Goal: Task Accomplishment & Management: Understand process/instructions

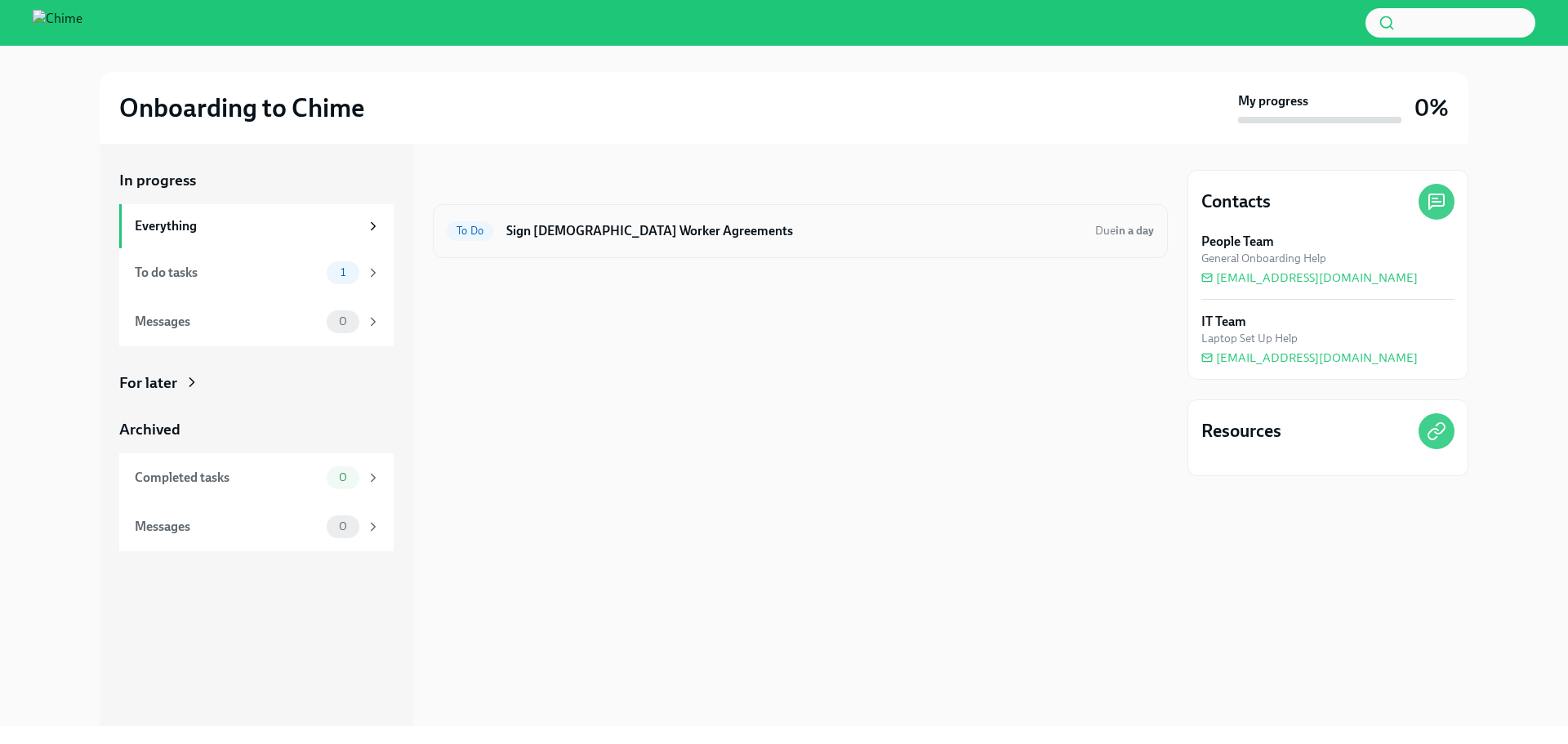
click at [812, 228] on h6 "Sign [DEMOGRAPHIC_DATA] Worker Agreements" at bounding box center [795, 231] width 576 height 18
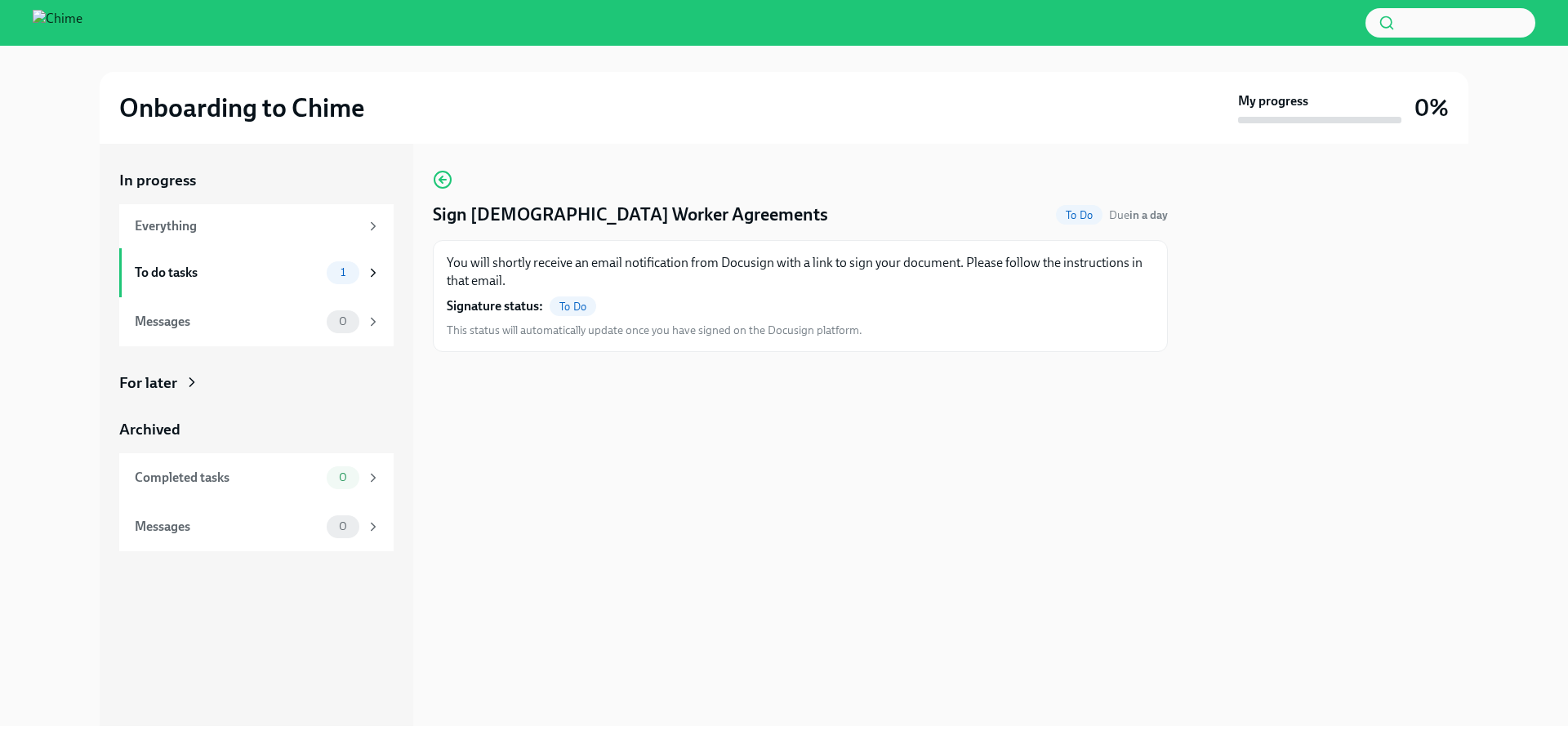
click at [571, 304] on span "To Do" at bounding box center [573, 306] width 46 height 12
click at [360, 271] on div "1" at bounding box center [353, 272] width 54 height 23
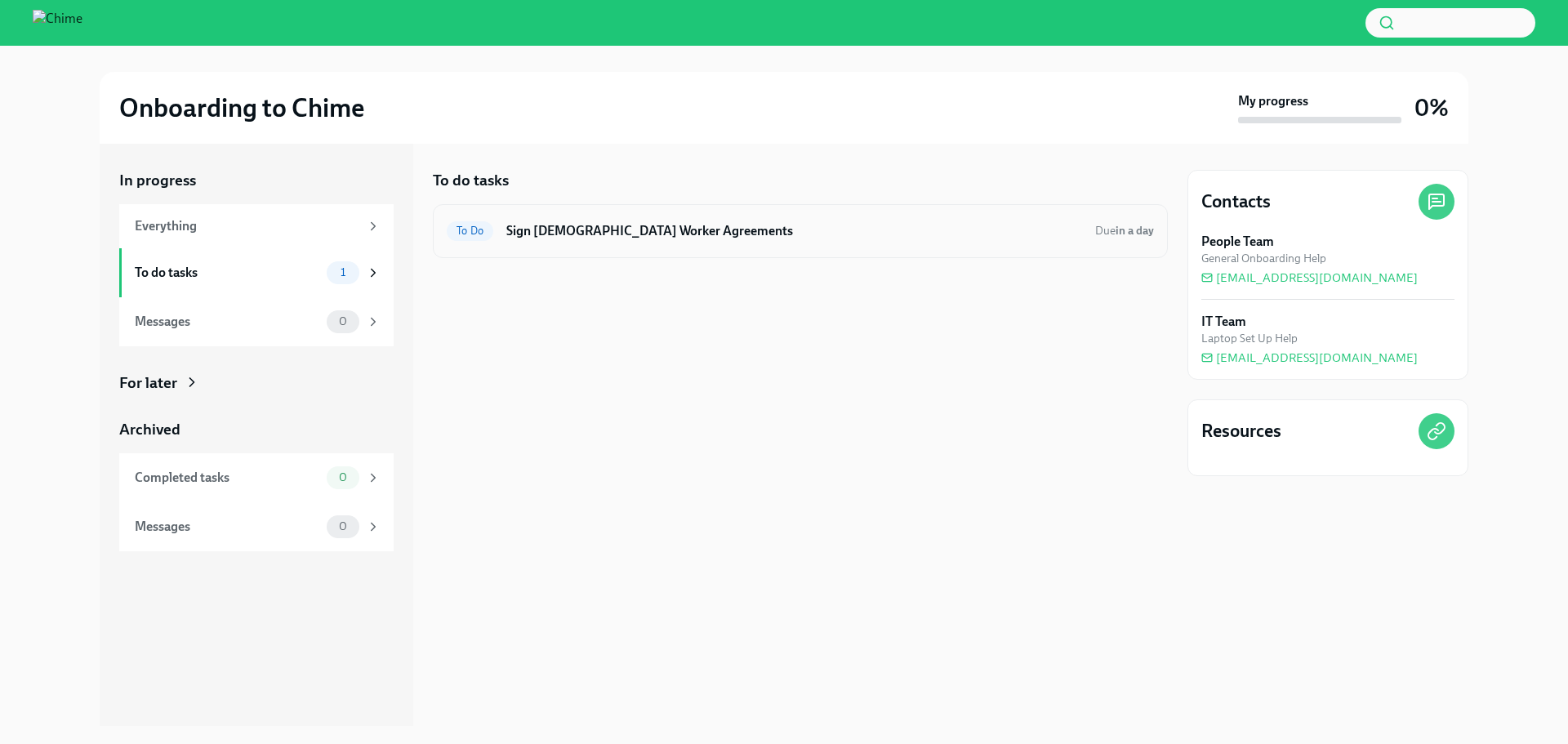
click at [514, 235] on h6 "Sign [DEMOGRAPHIC_DATA] Worker Agreements" at bounding box center [795, 231] width 576 height 18
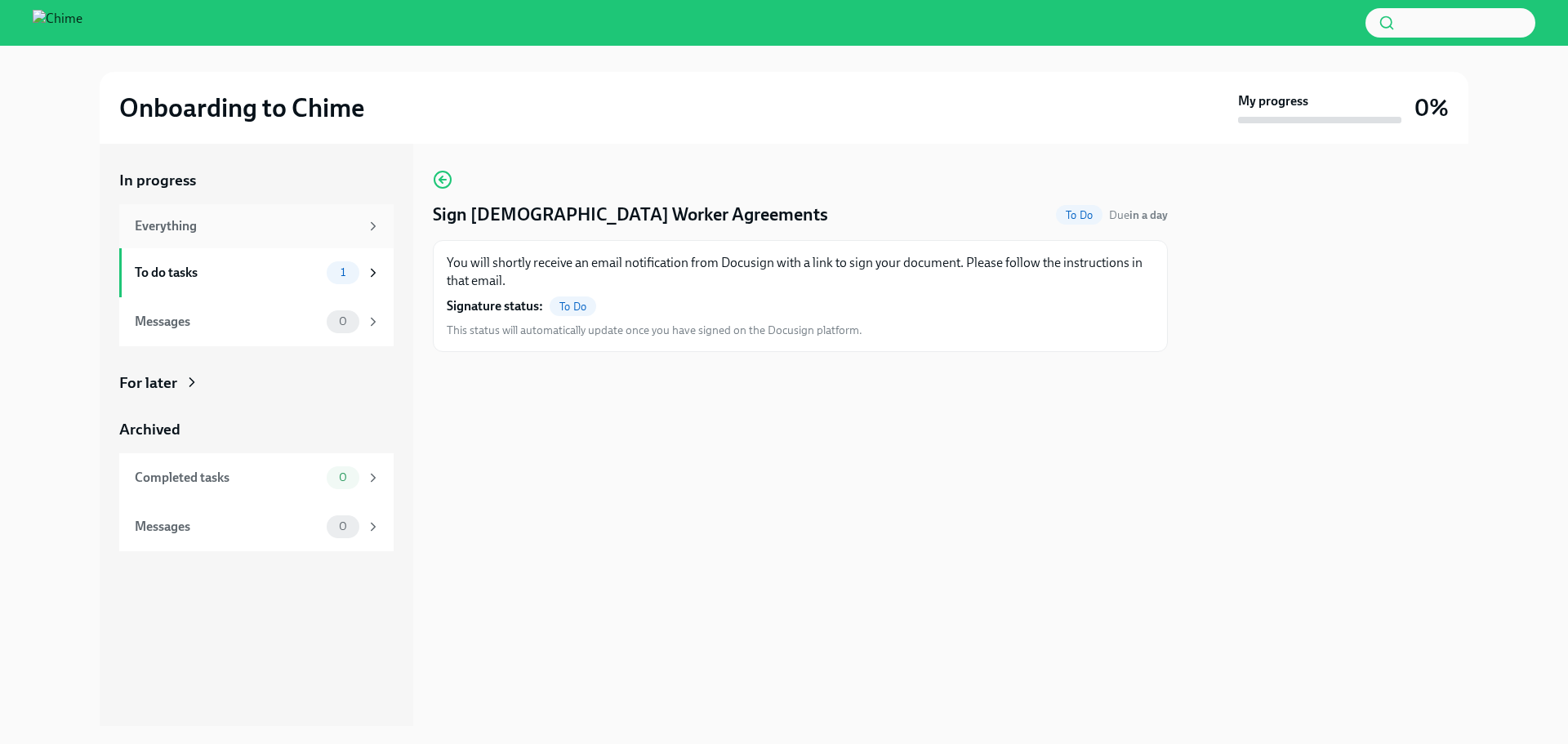
click at [268, 235] on div "Everything" at bounding box center [256, 226] width 274 height 44
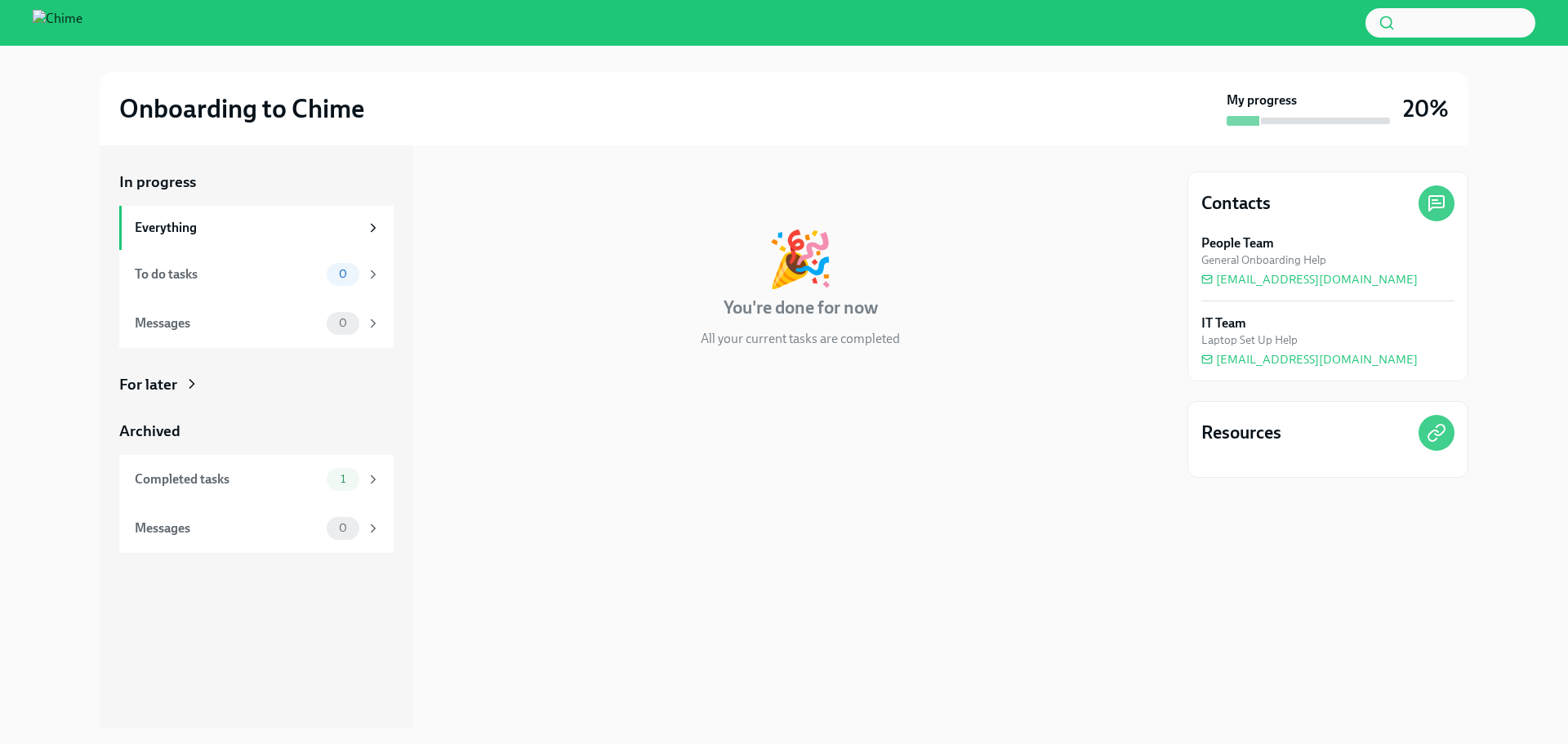
click at [177, 382] on div "For later" at bounding box center [256, 384] width 274 height 21
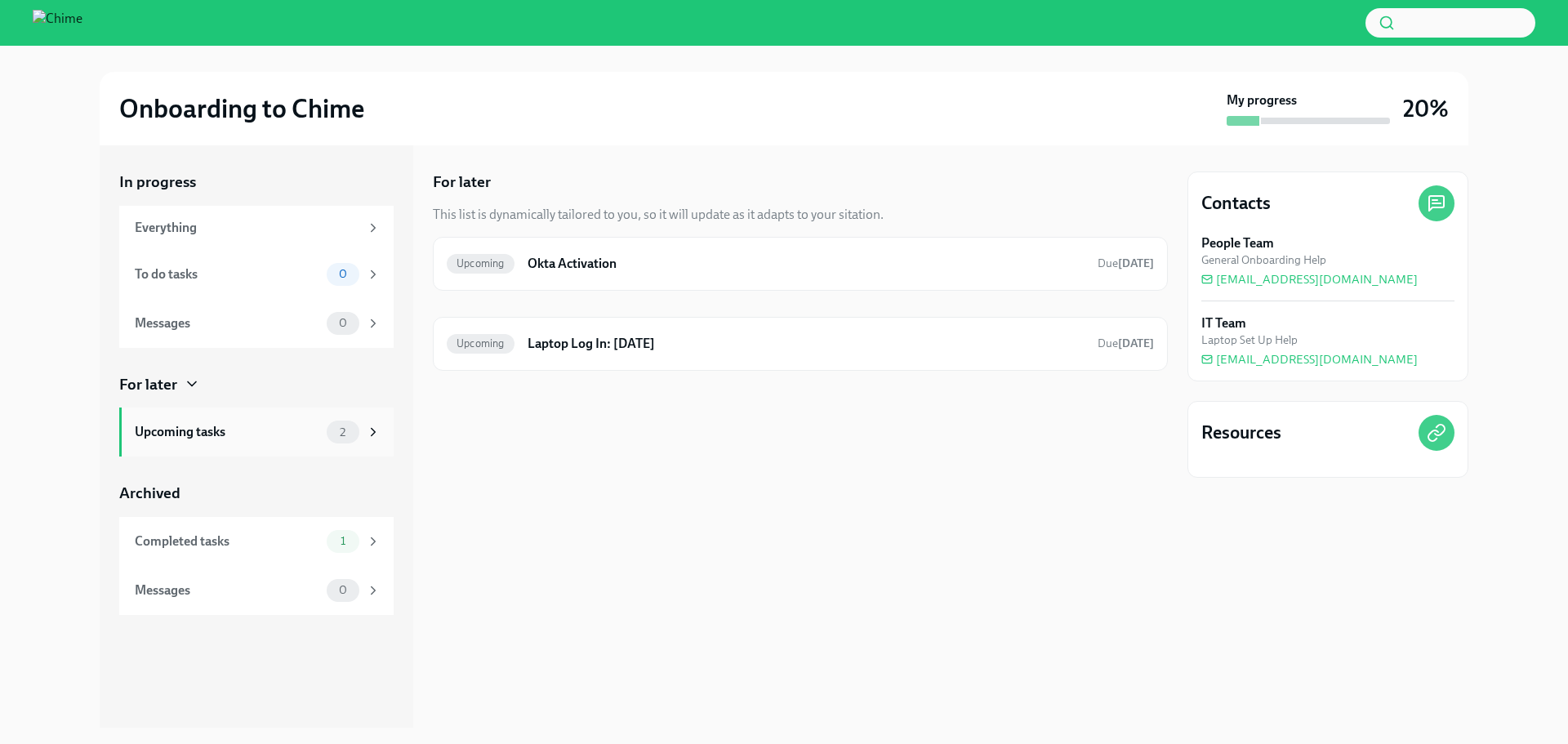
click at [291, 423] on div "Upcoming tasks" at bounding box center [227, 431] width 186 height 18
click at [494, 352] on div "Upcoming" at bounding box center [480, 343] width 67 height 19
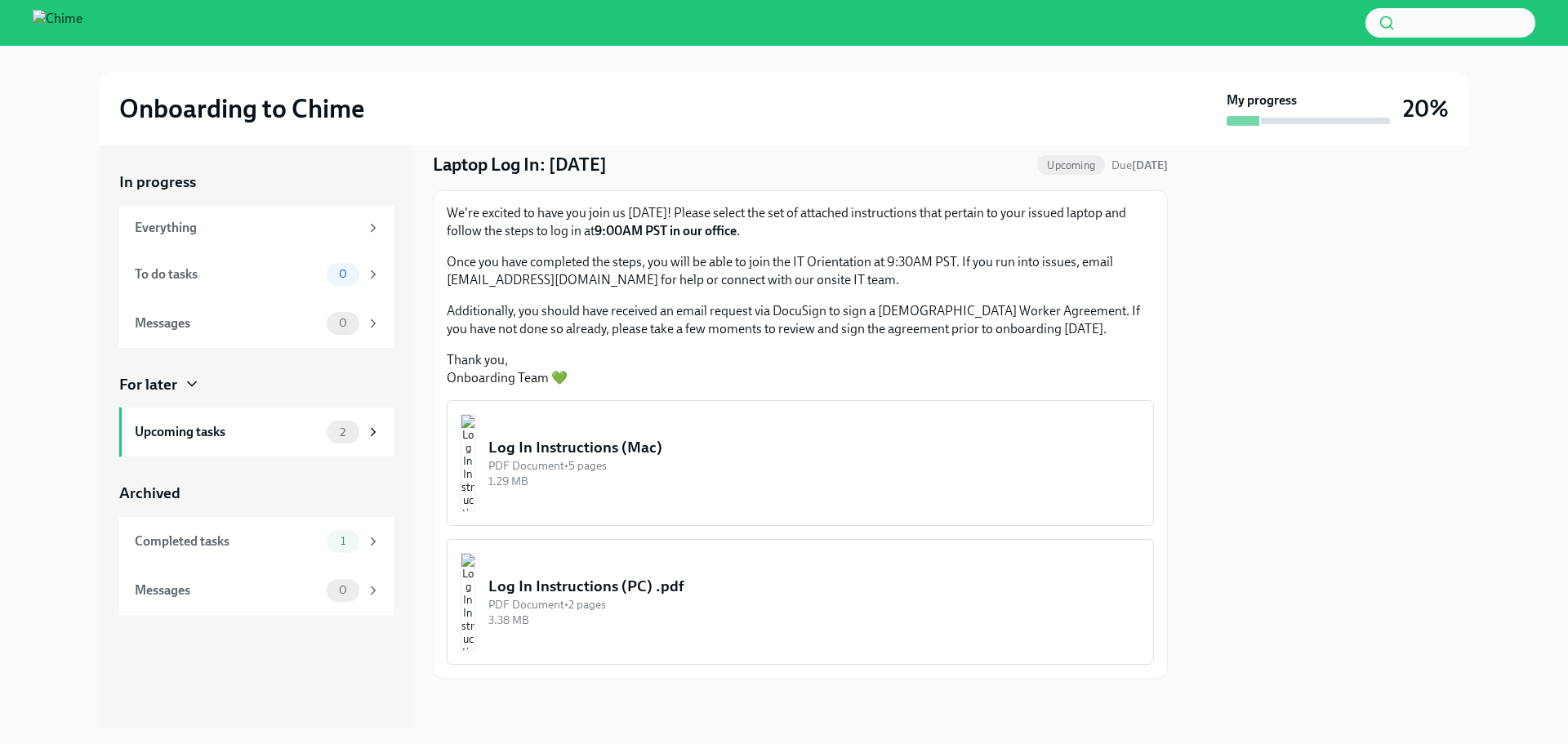
scroll to position [54, 0]
click at [258, 447] on div "Upcoming tasks 2" at bounding box center [256, 432] width 274 height 49
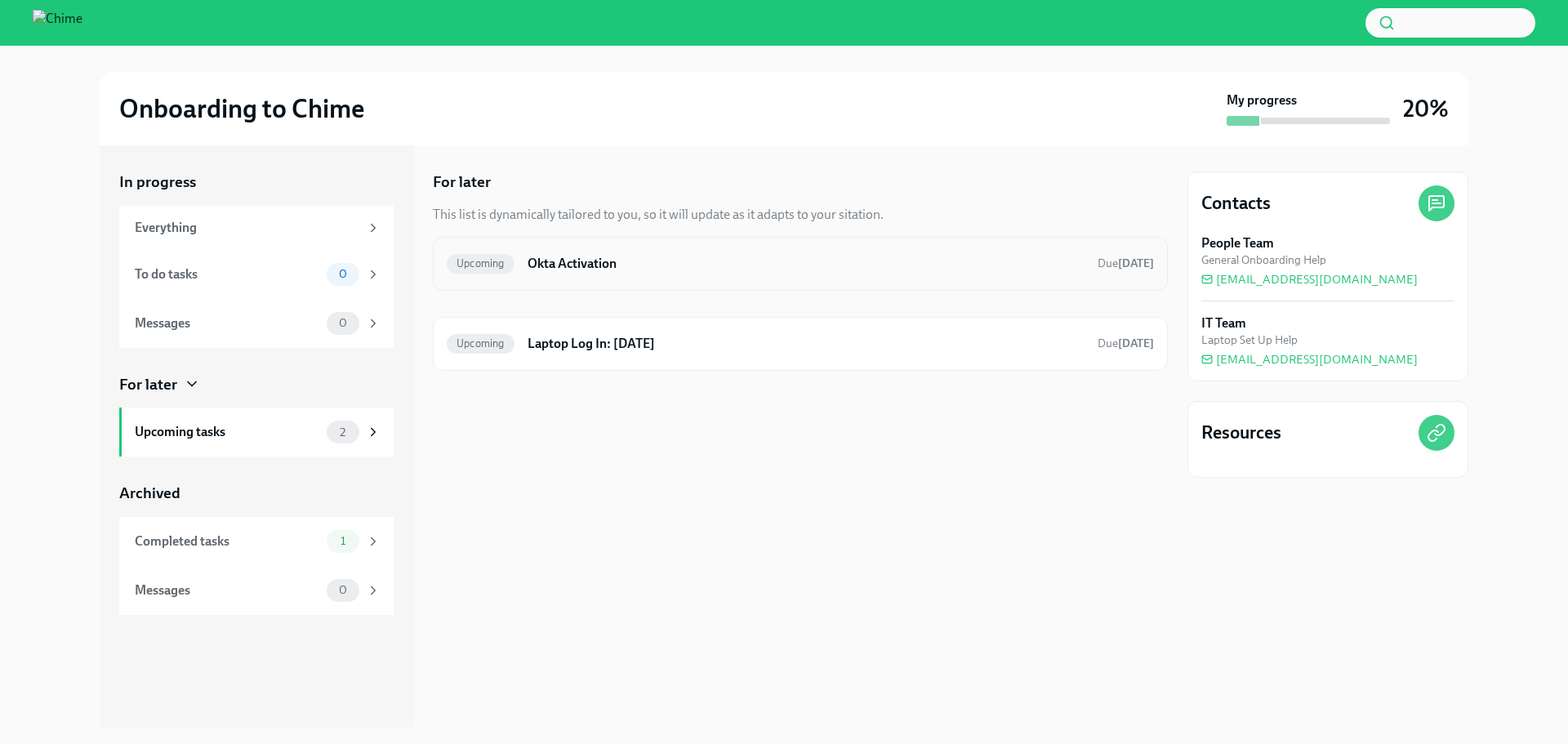
click at [583, 265] on h6 "Okta Activation" at bounding box center [806, 263] width 557 height 18
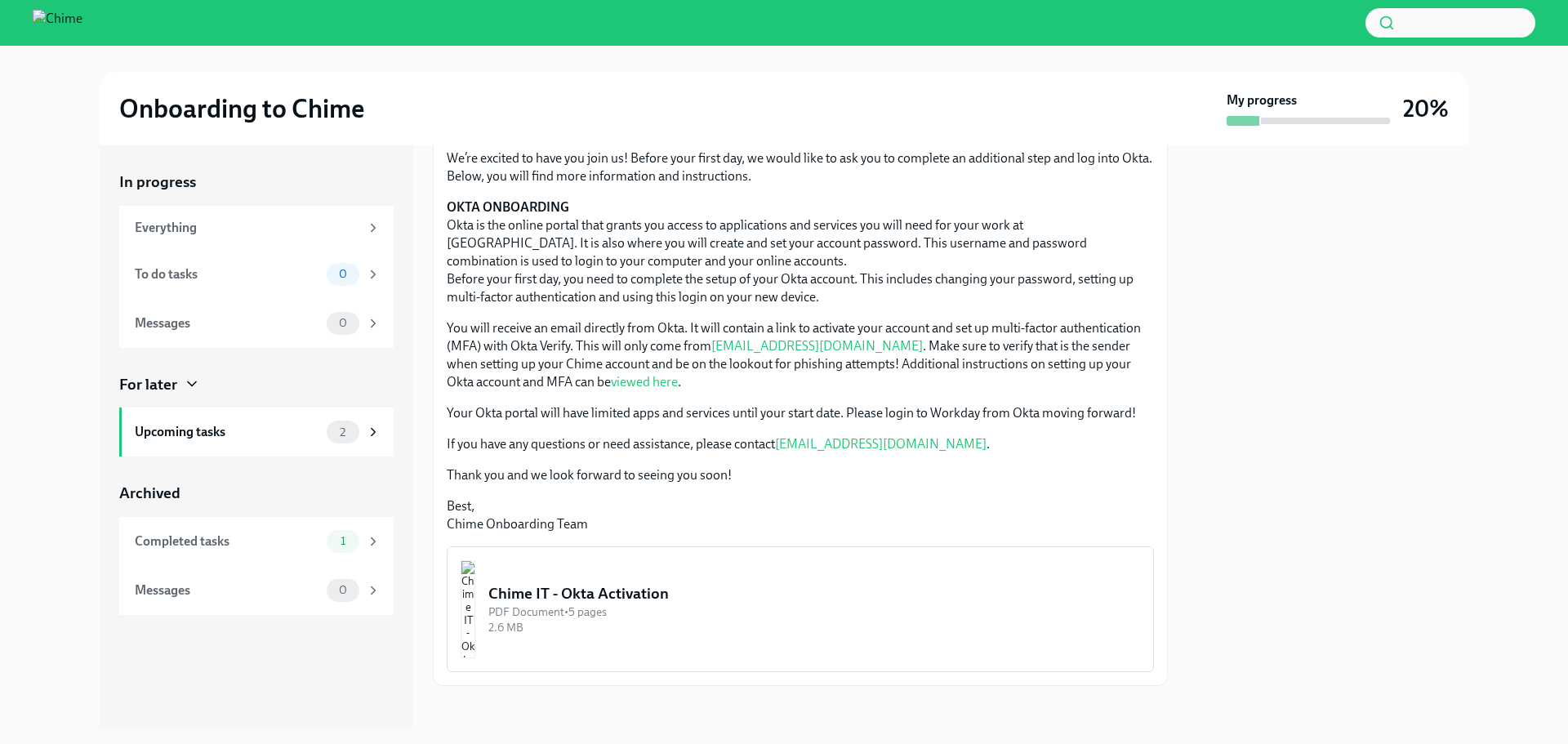
scroll to position [148, 0]
